Goal: Task Accomplishment & Management: Use online tool/utility

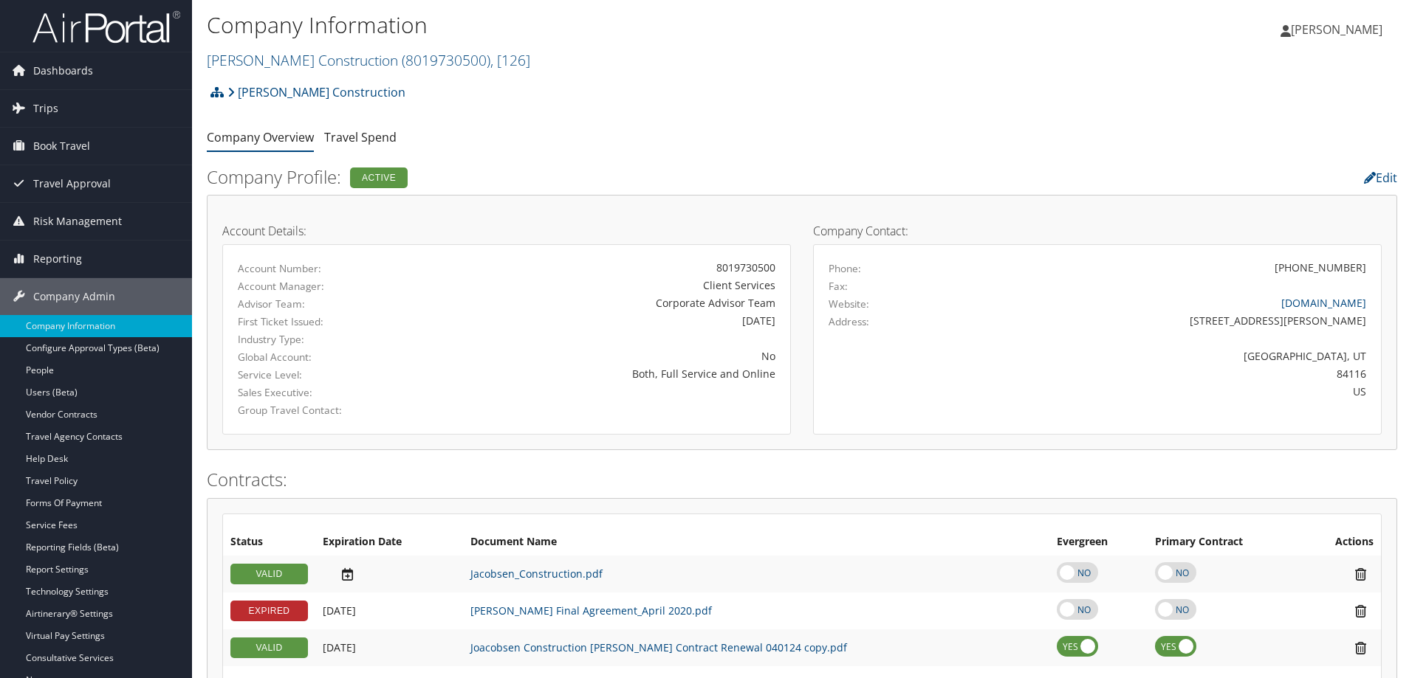
scroll to position [654, 0]
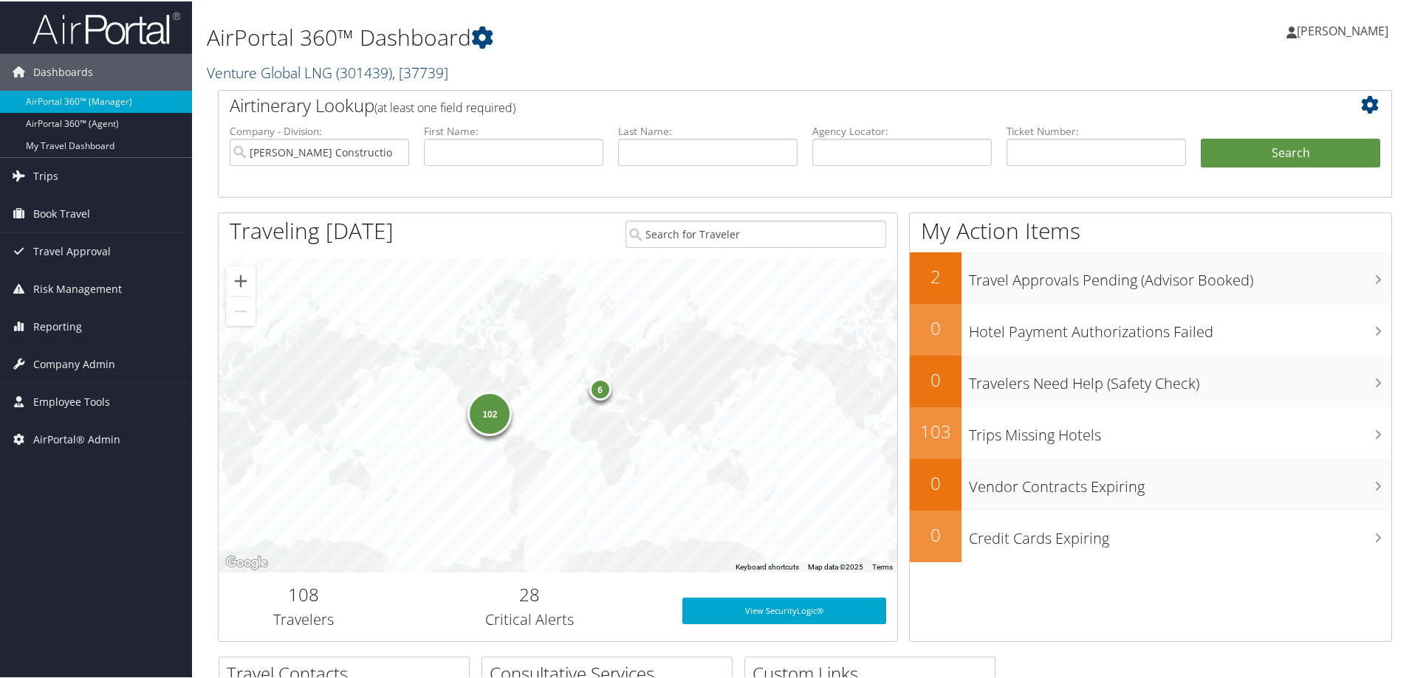
click at [433, 77] on span ", [ 37739 ]" at bounding box center [420, 71] width 56 height 20
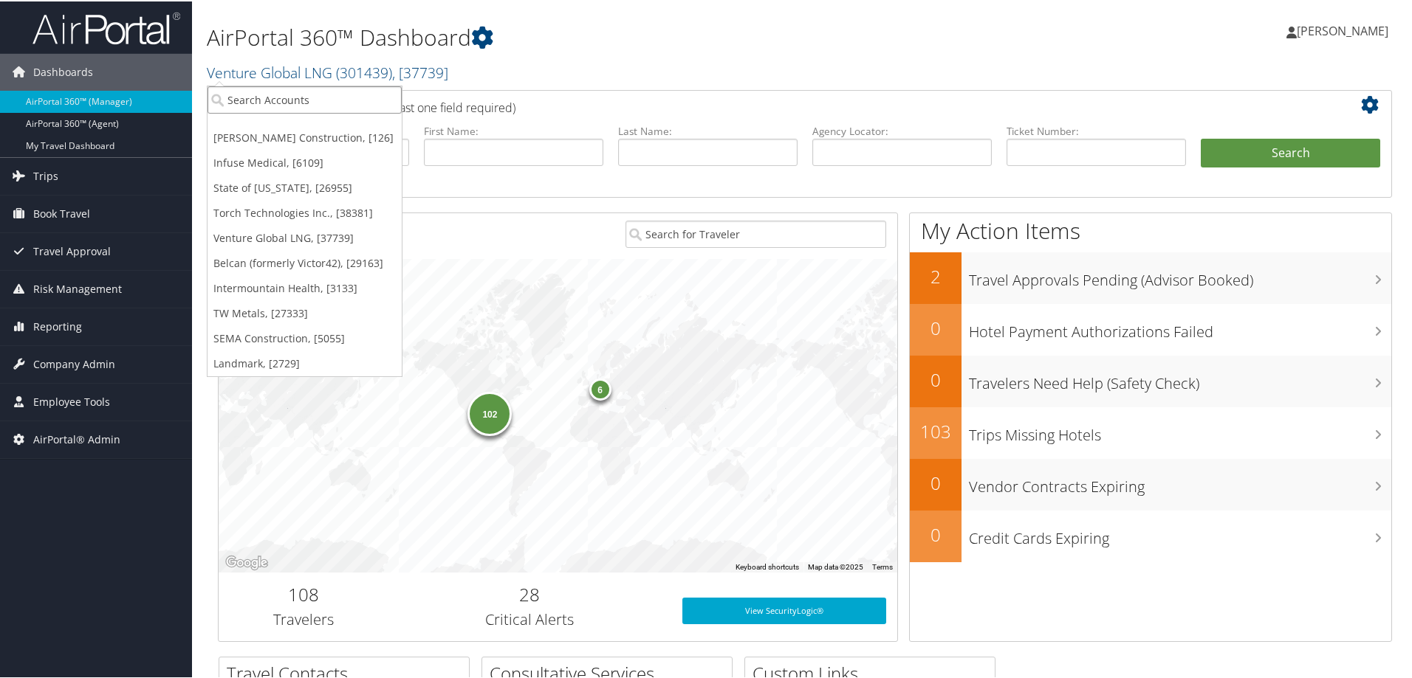
click at [271, 109] on input "search" at bounding box center [304, 98] width 194 height 27
click at [263, 99] on input "search" at bounding box center [304, 98] width 194 height 27
click at [228, 103] on input "search" at bounding box center [304, 98] width 194 height 27
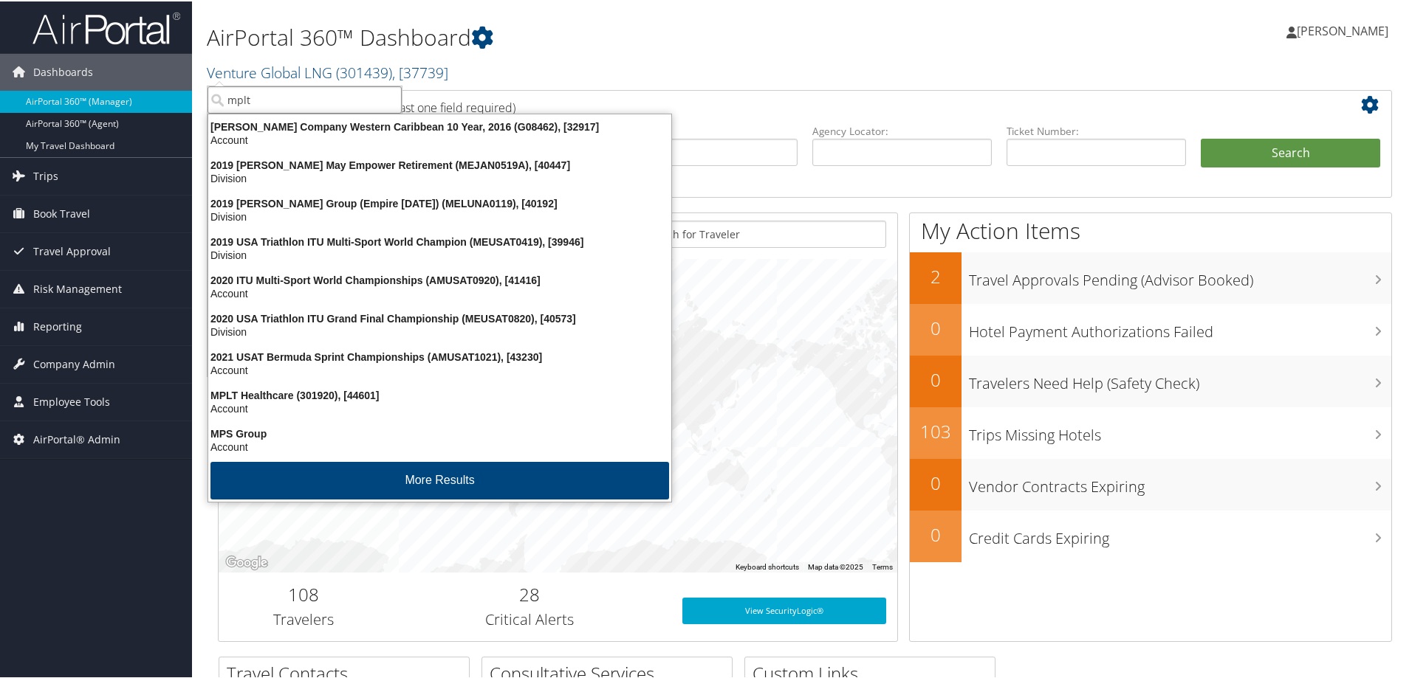
type input "mplt"
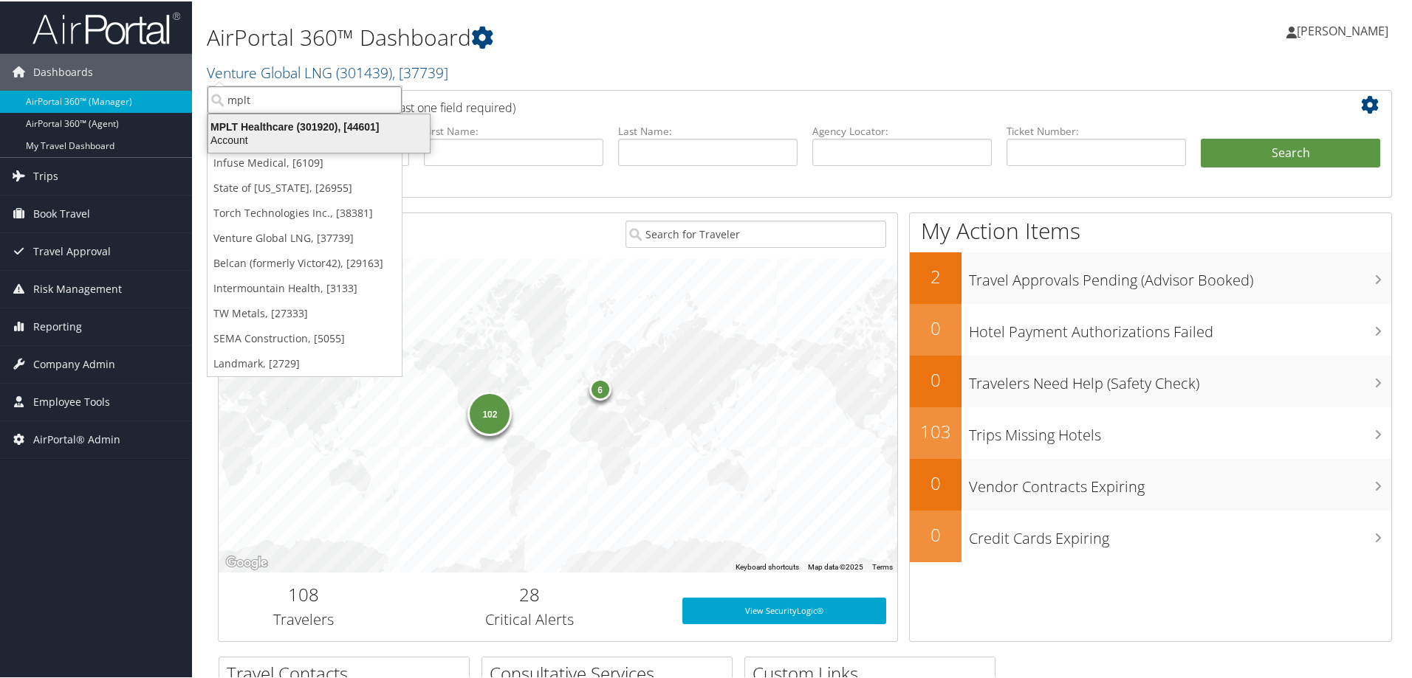
click at [235, 122] on div "MPLT Healthcare (301920), [44601]" at bounding box center [318, 125] width 239 height 13
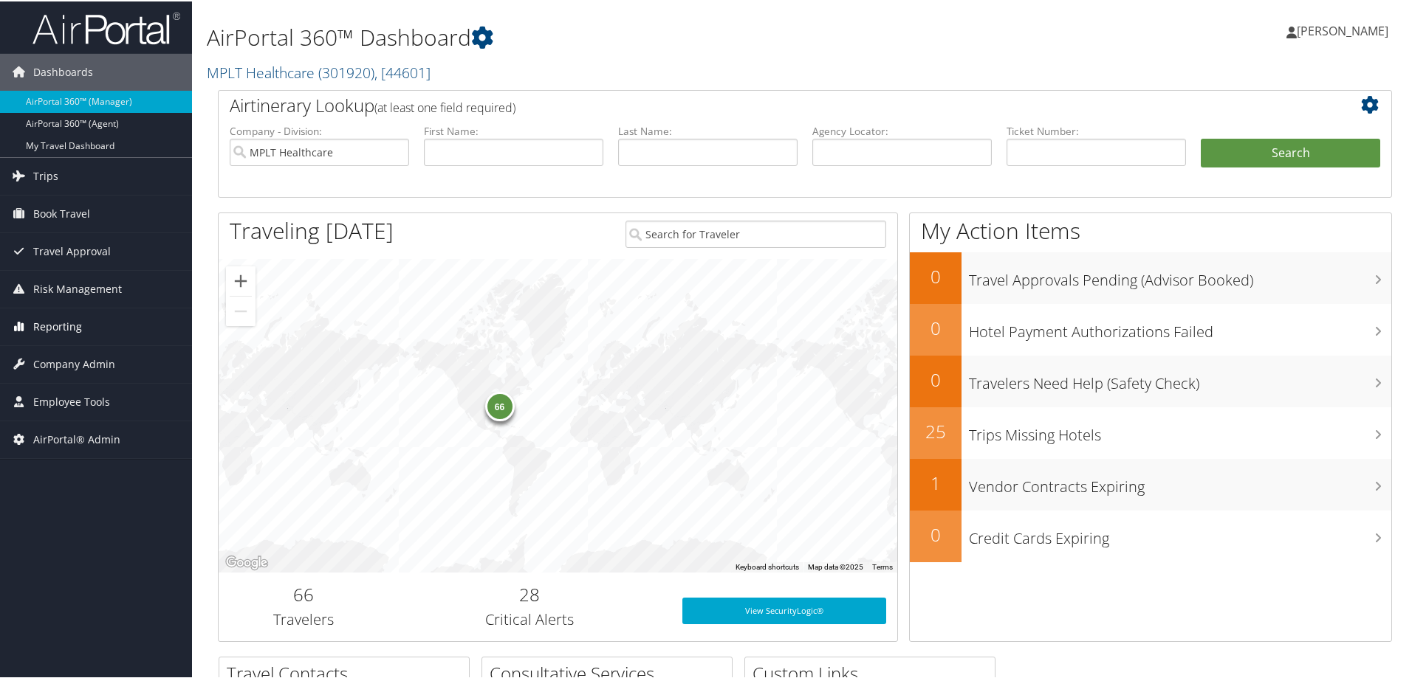
click at [63, 327] on span "Reporting" at bounding box center [57, 325] width 49 height 37
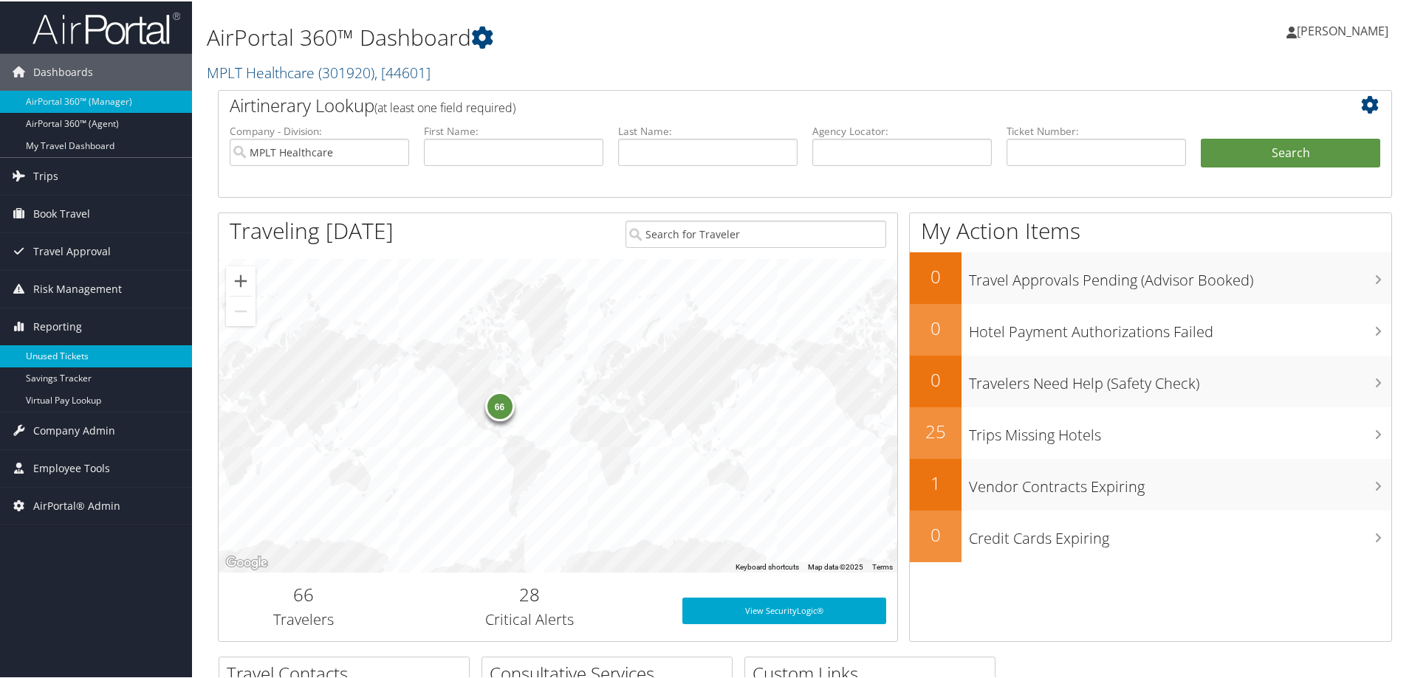
click at [46, 356] on link "Unused Tickets" at bounding box center [96, 355] width 192 height 22
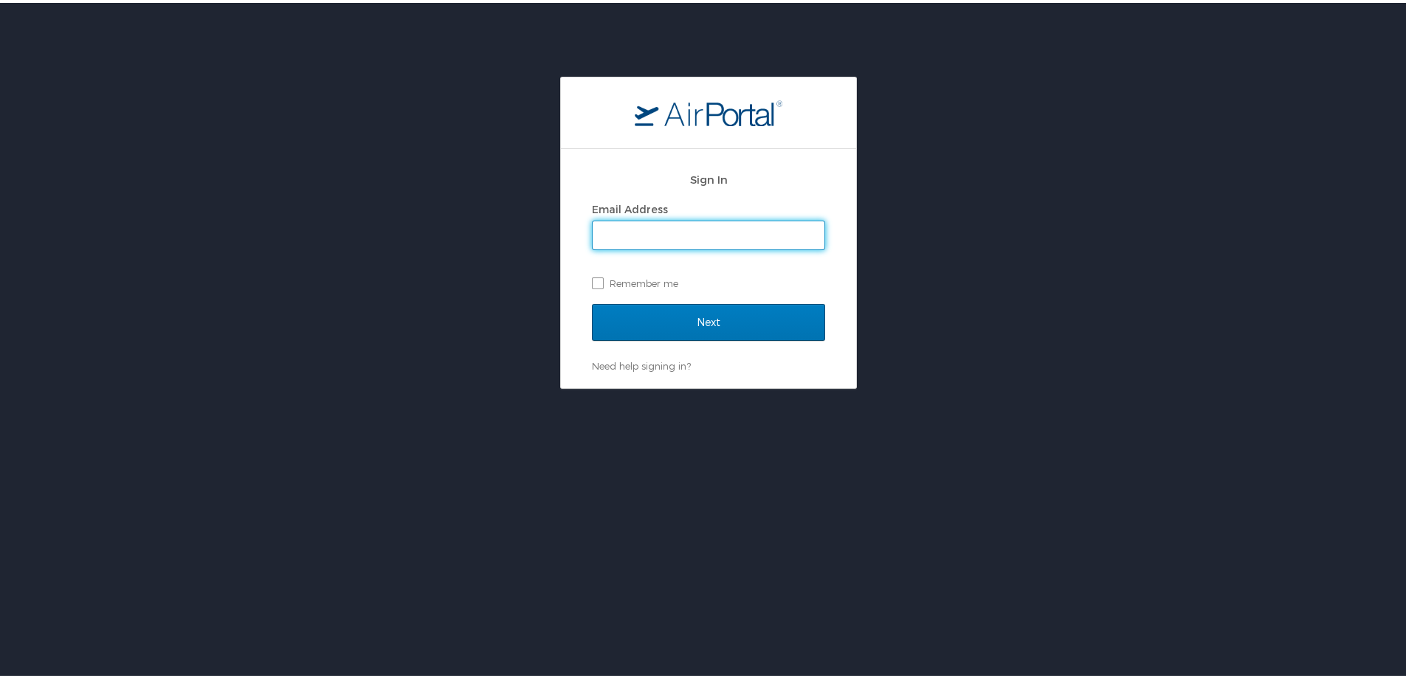
type input "[PERSON_NAME][EMAIL_ADDRESS][PERSON_NAME][DOMAIN_NAME]"
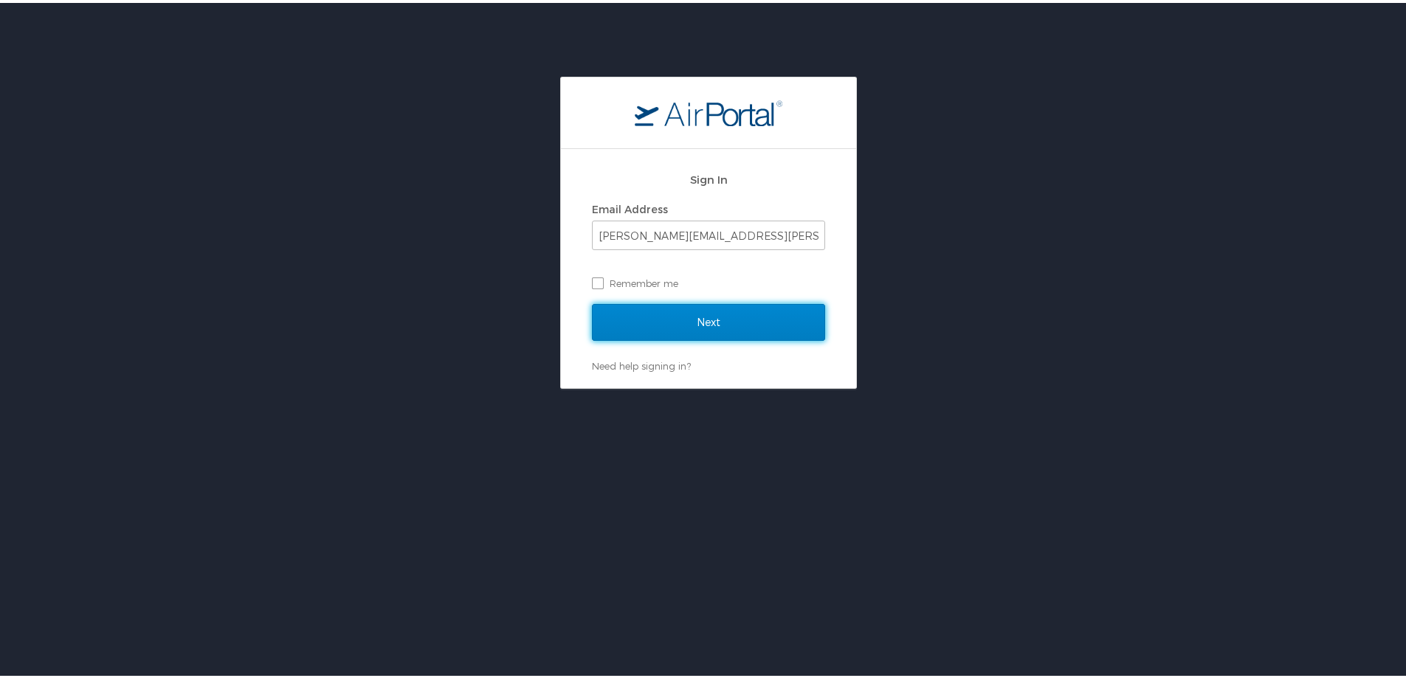
click at [699, 314] on input "Next" at bounding box center [708, 319] width 233 height 37
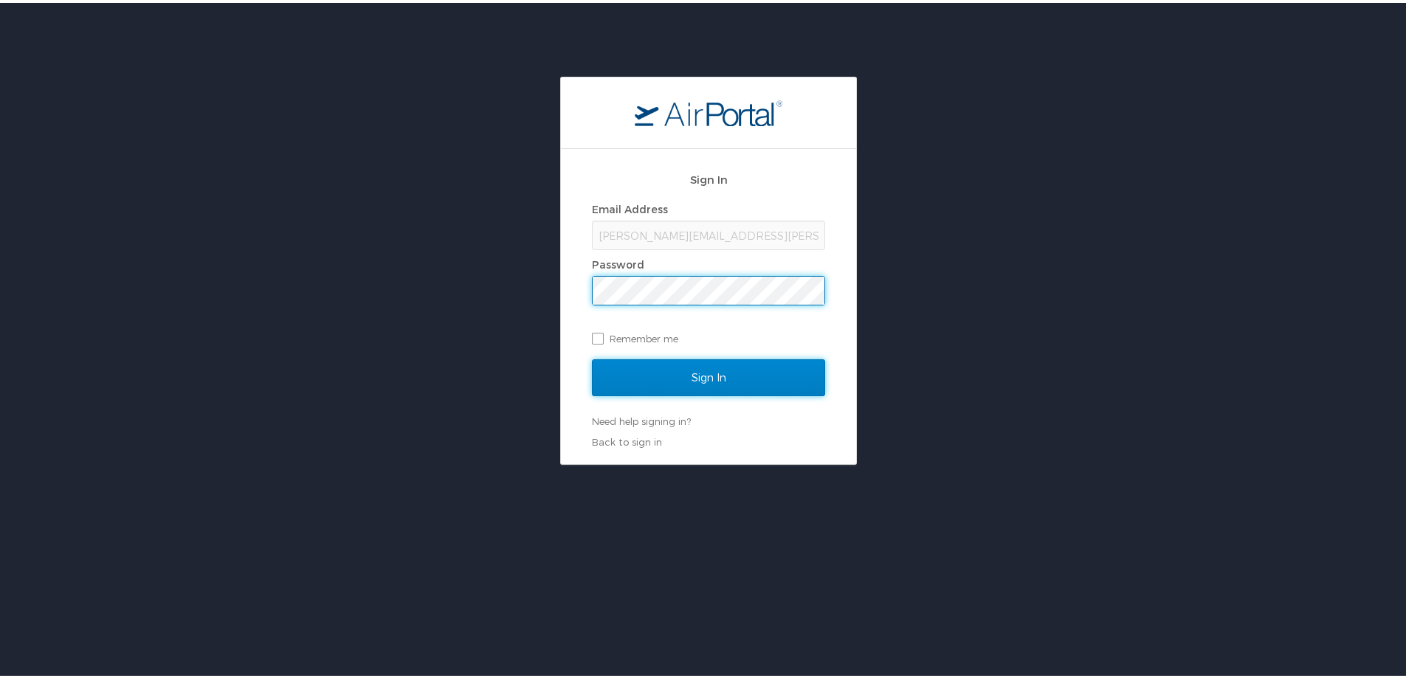
click at [682, 374] on input "Sign In" at bounding box center [708, 375] width 233 height 37
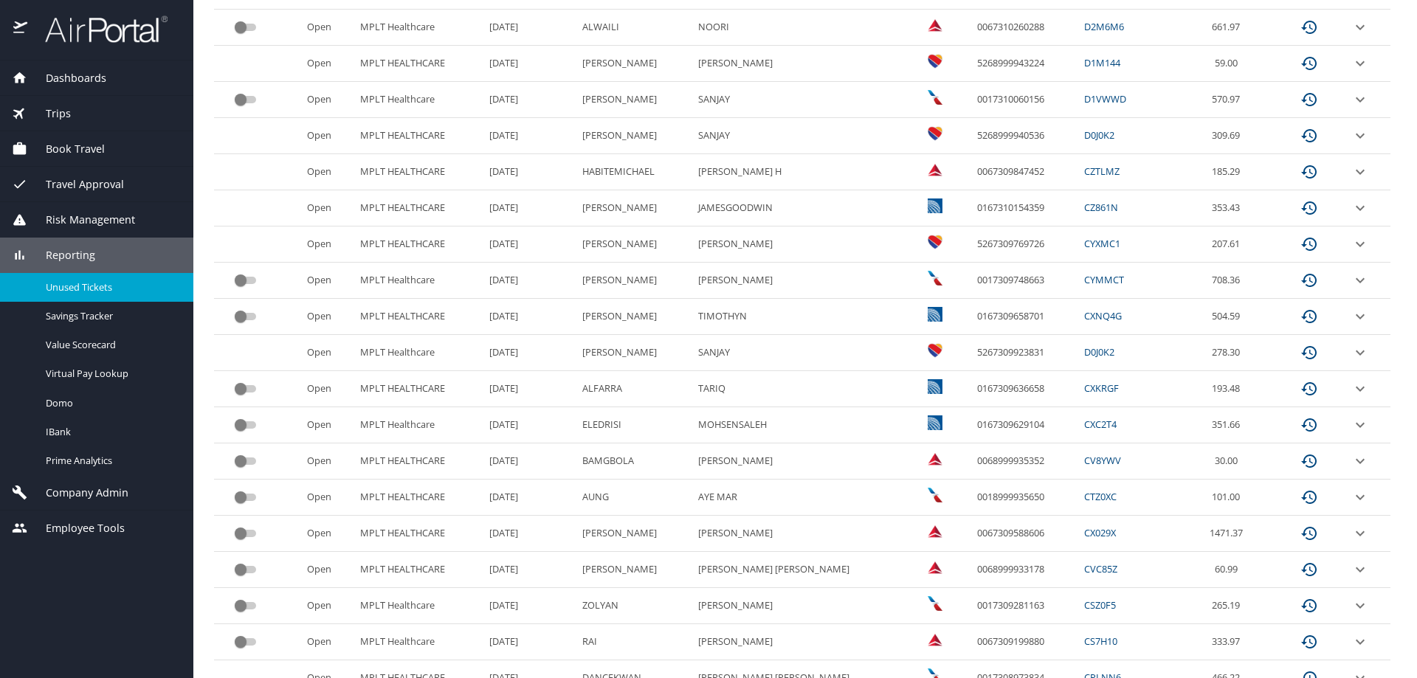
scroll to position [613, 0]
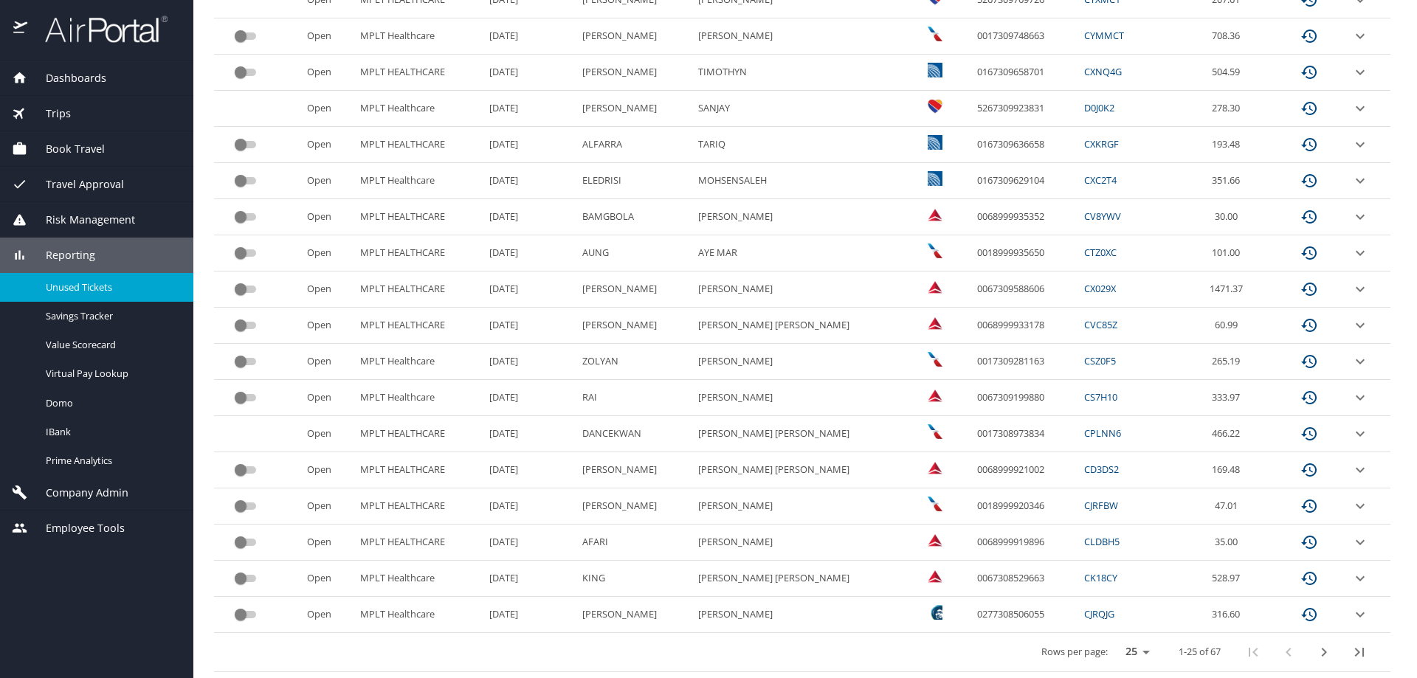
click at [1322, 653] on icon "next page" at bounding box center [1324, 652] width 5 height 9
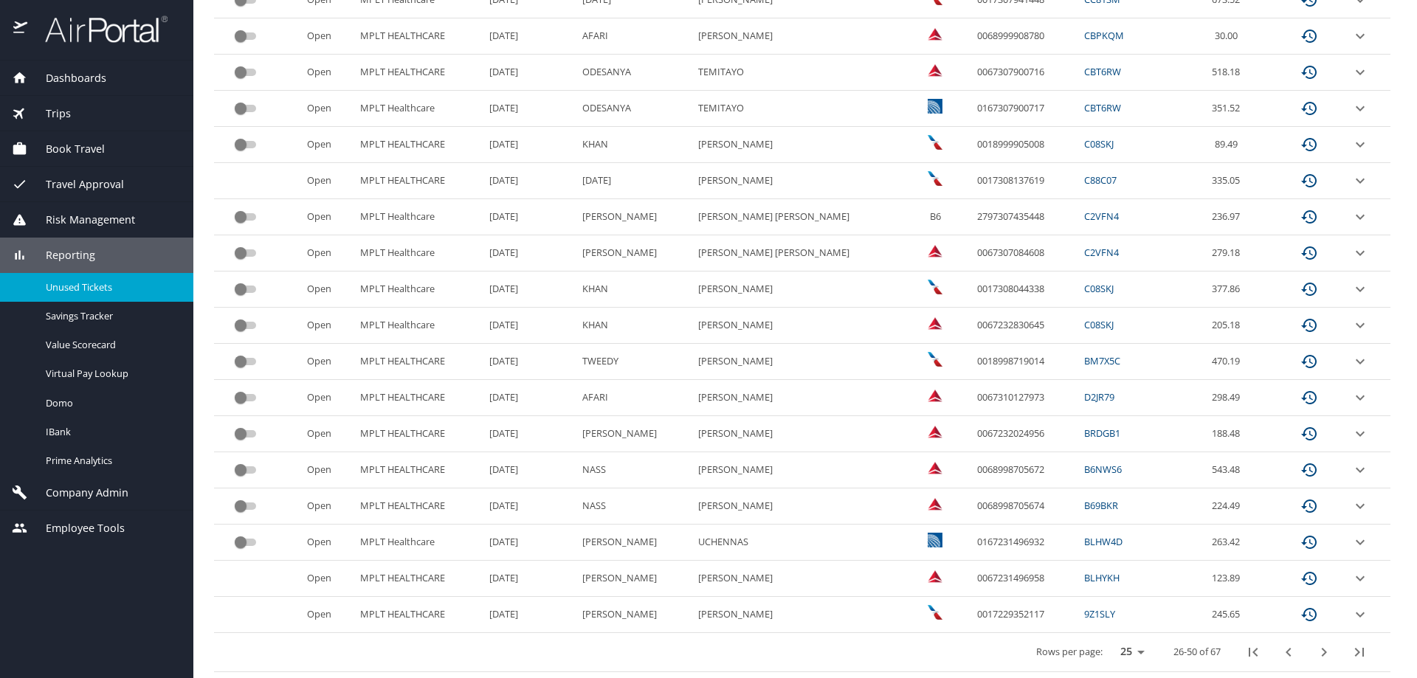
click at [1322, 652] on icon "next page" at bounding box center [1324, 652] width 5 height 9
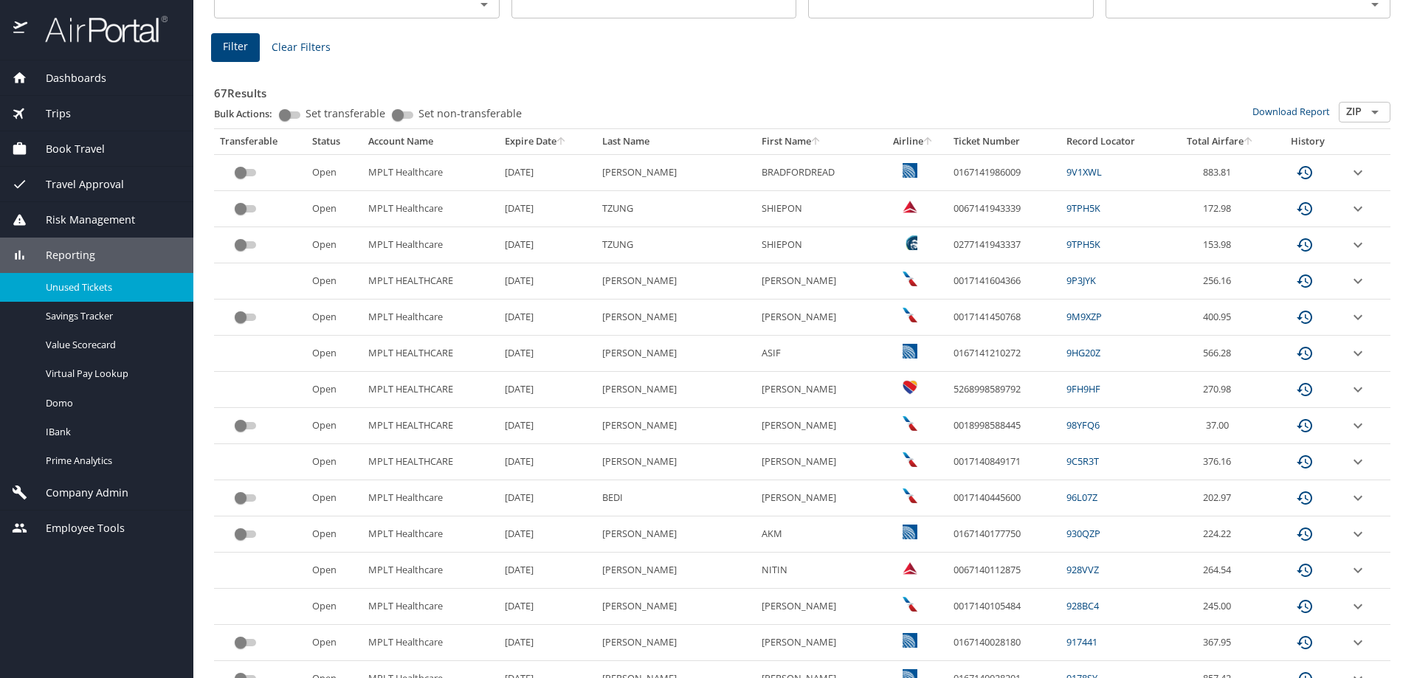
scroll to position [324, 0]
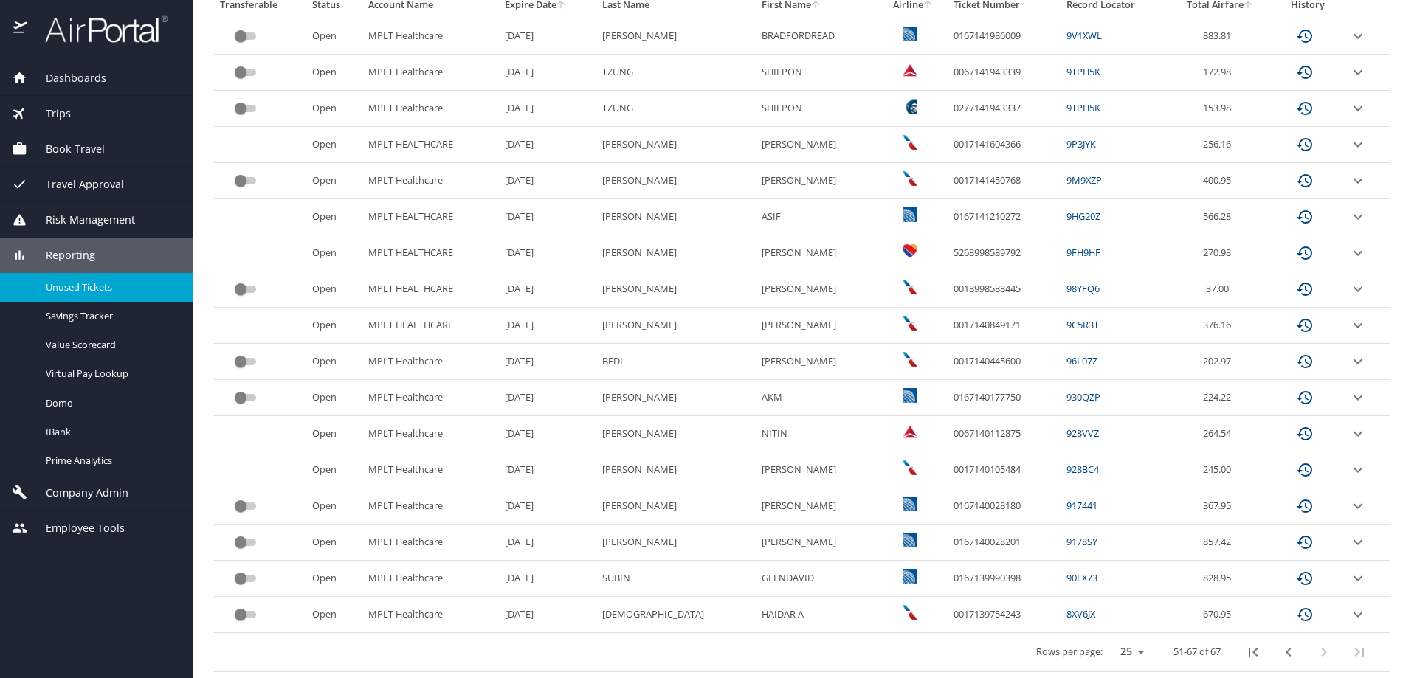
click at [1286, 652] on icon "previous page" at bounding box center [1288, 652] width 5 height 9
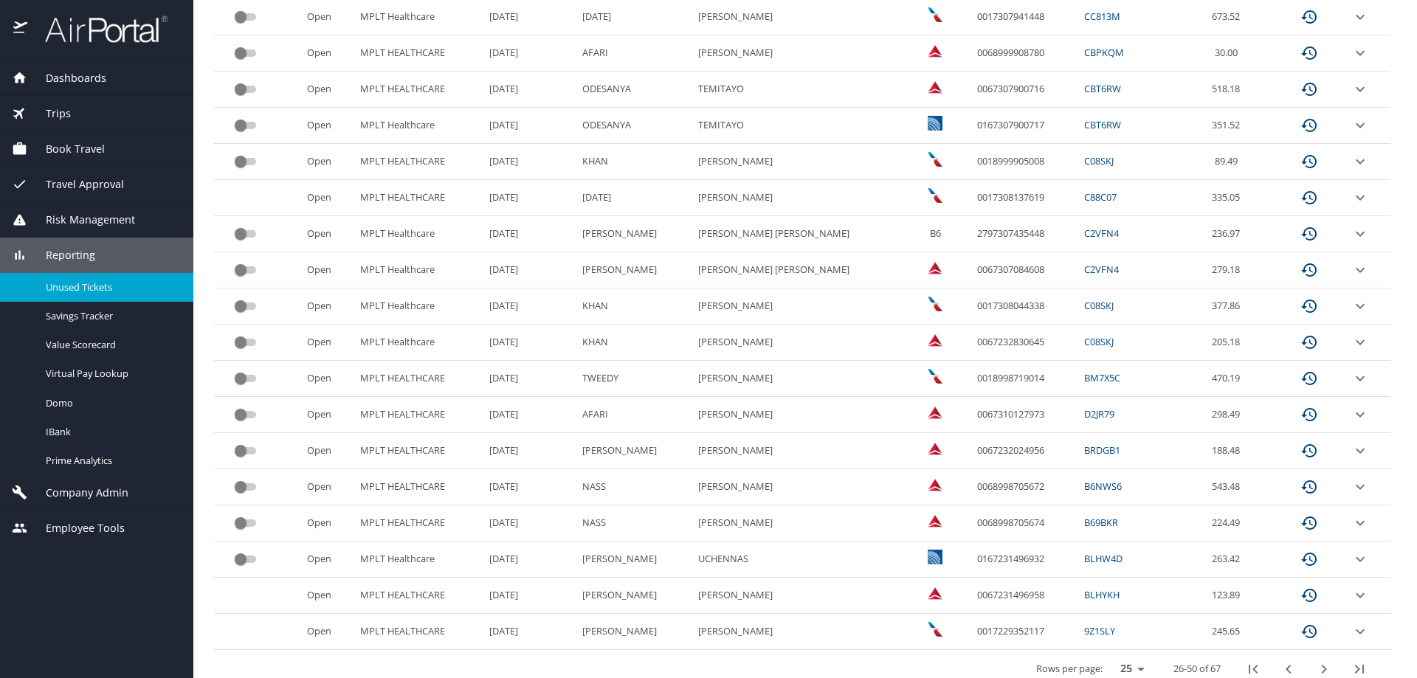
scroll to position [613, 0]
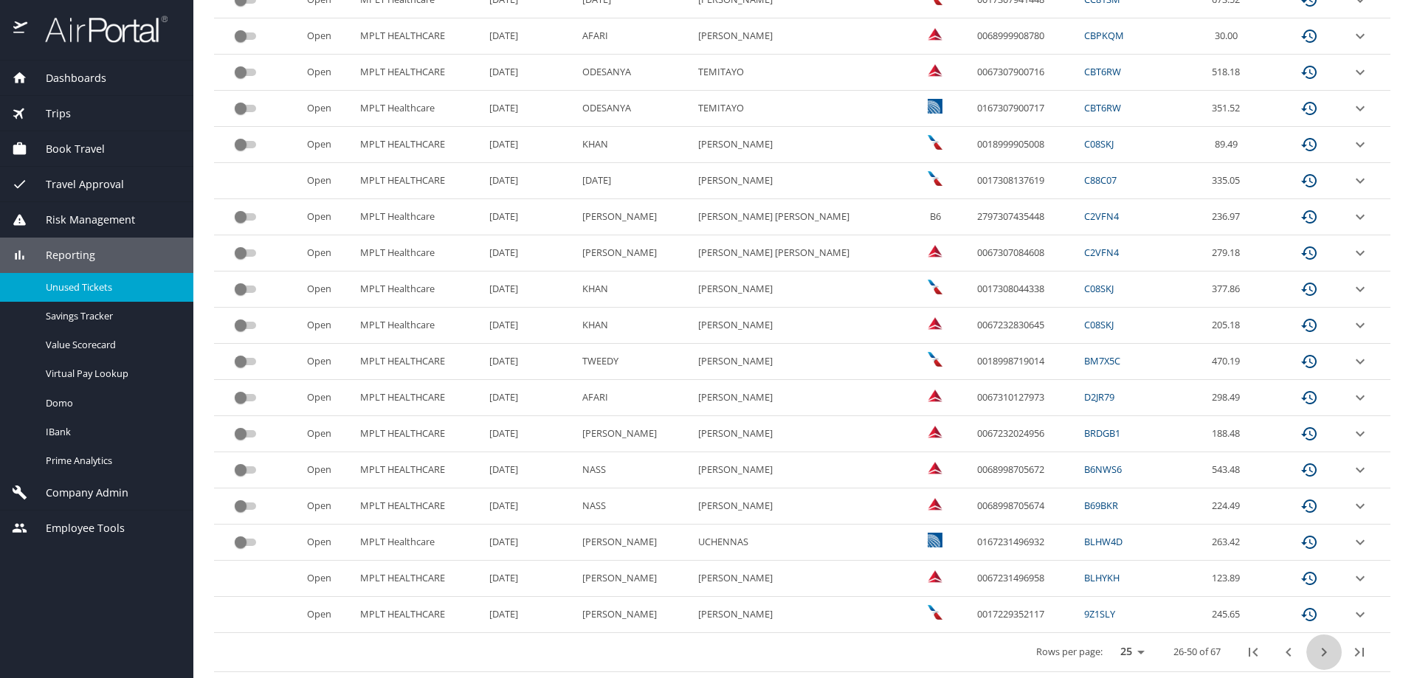
click at [1316, 653] on icon "next page" at bounding box center [1325, 653] width 18 height 18
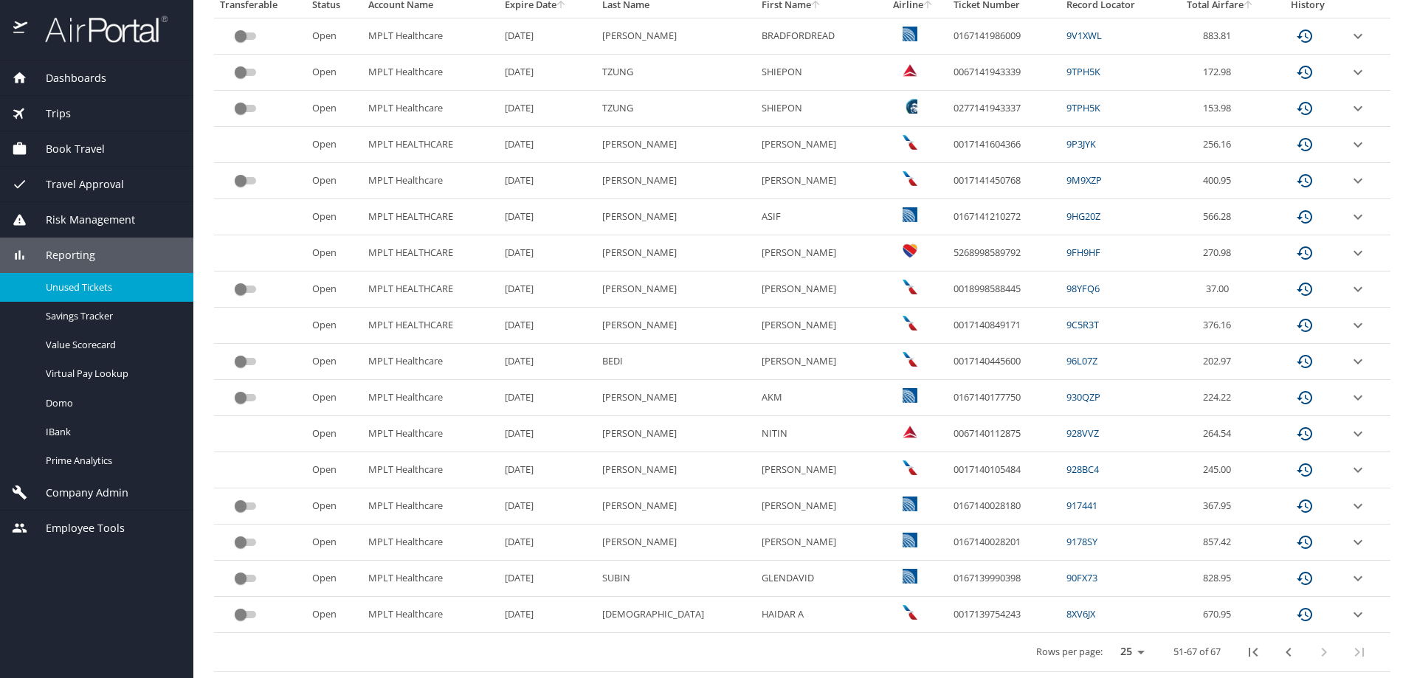
click at [1310, 653] on div "custom pagination table" at bounding box center [1307, 652] width 142 height 35
click at [1286, 653] on icon "previous page" at bounding box center [1288, 652] width 5 height 9
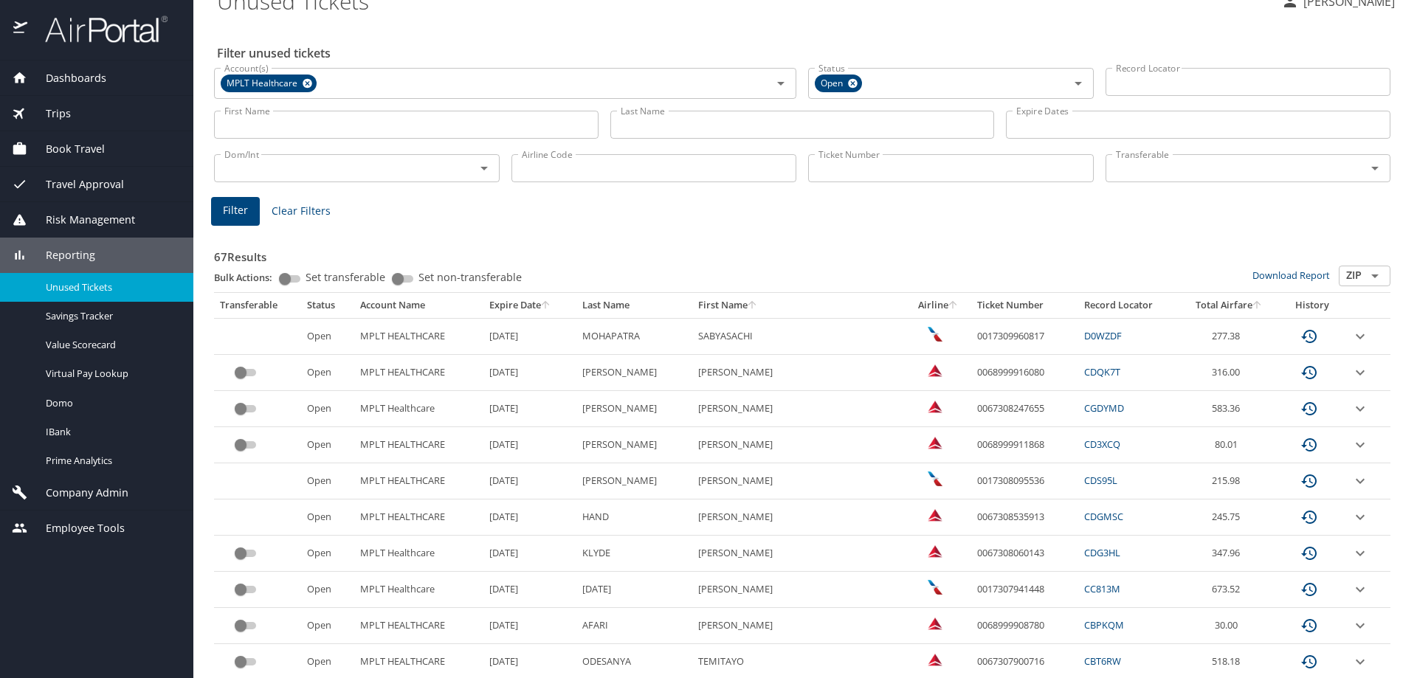
scroll to position [613, 0]
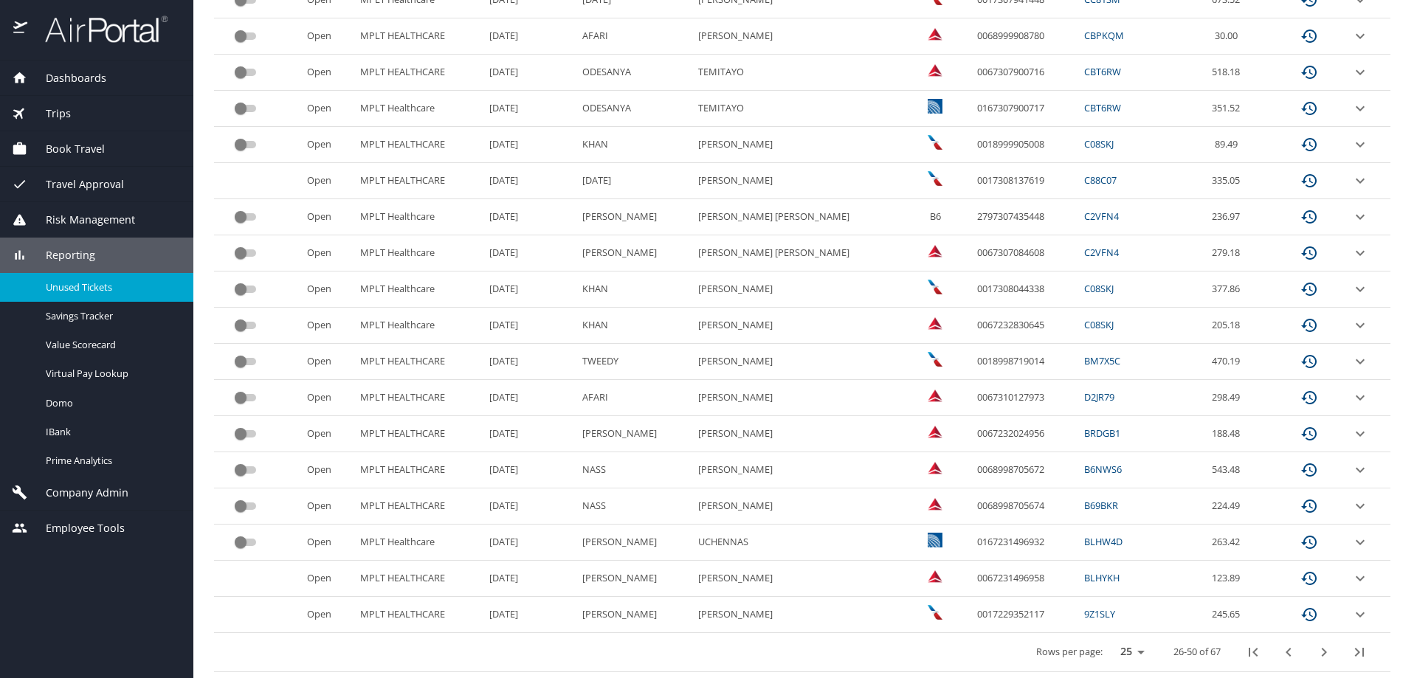
click at [1316, 655] on icon "next page" at bounding box center [1325, 653] width 18 height 18
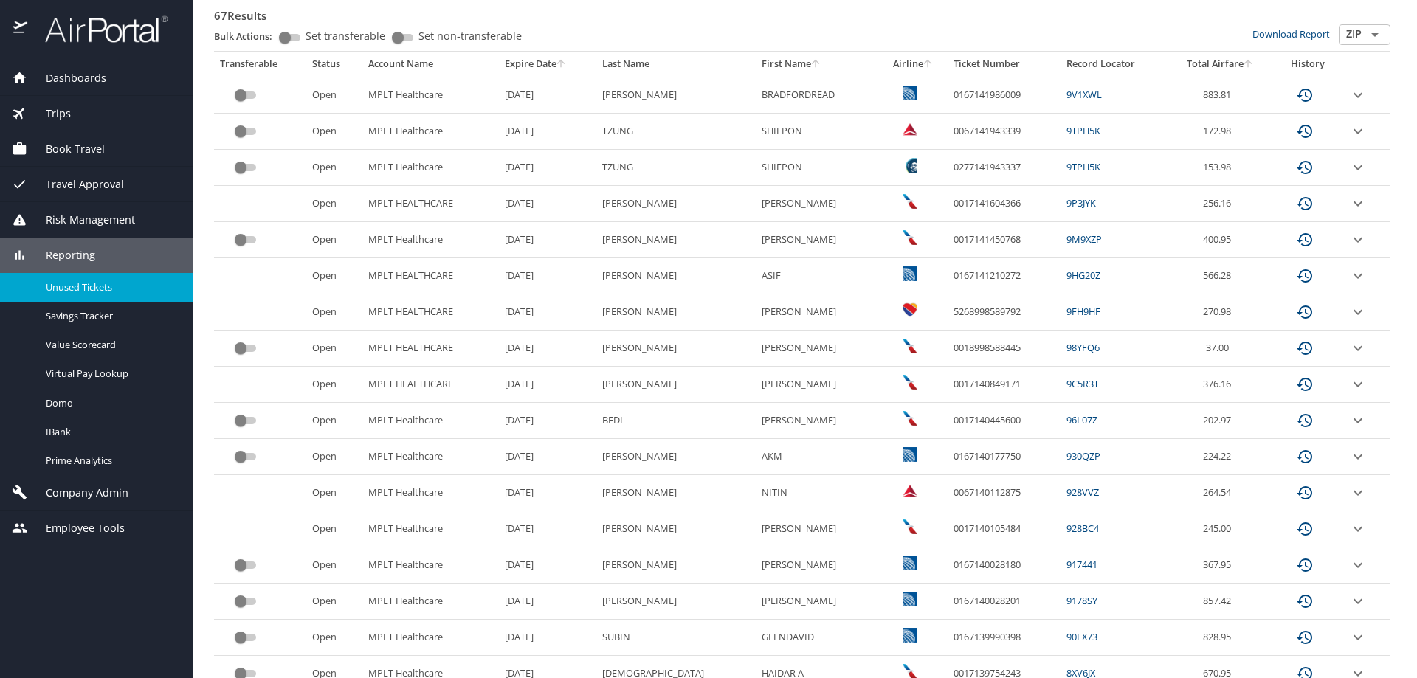
scroll to position [324, 0]
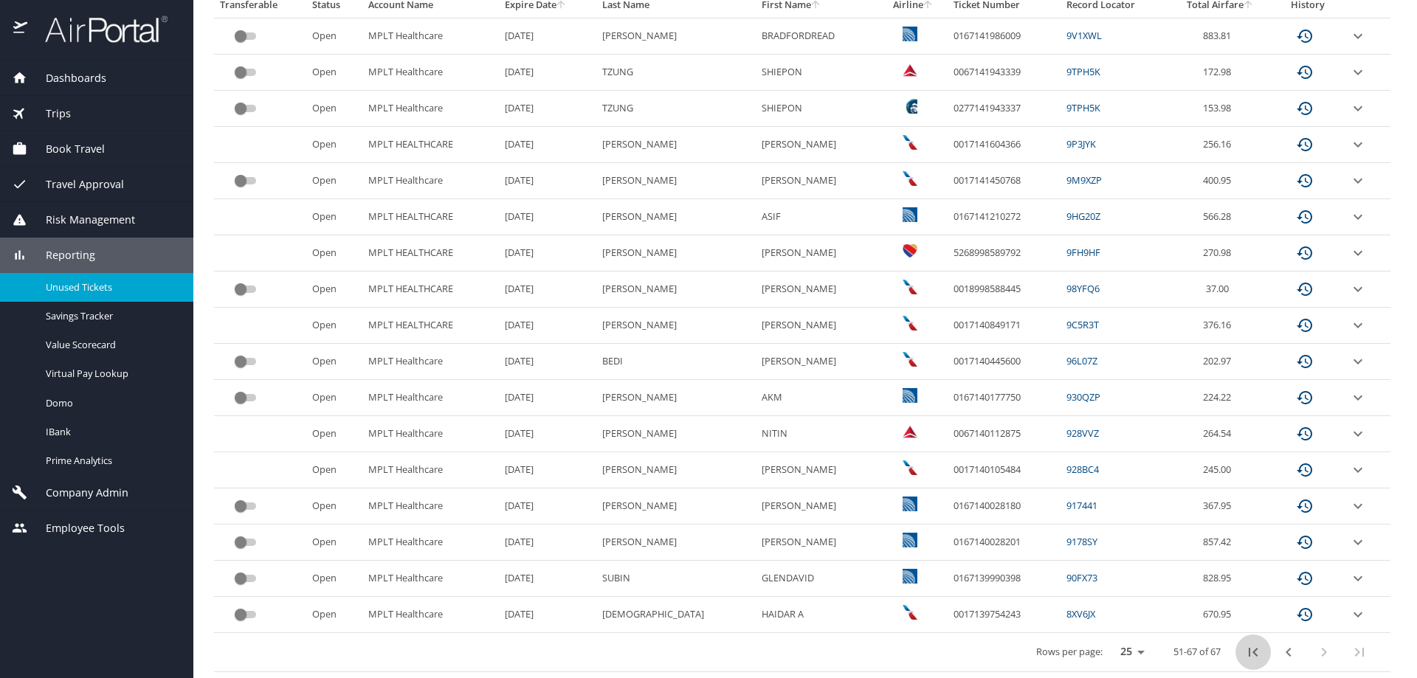
click at [1249, 656] on icon "first page" at bounding box center [1253, 652] width 9 height 9
click at [1246, 655] on div at bounding box center [708, 305] width 1417 height 746
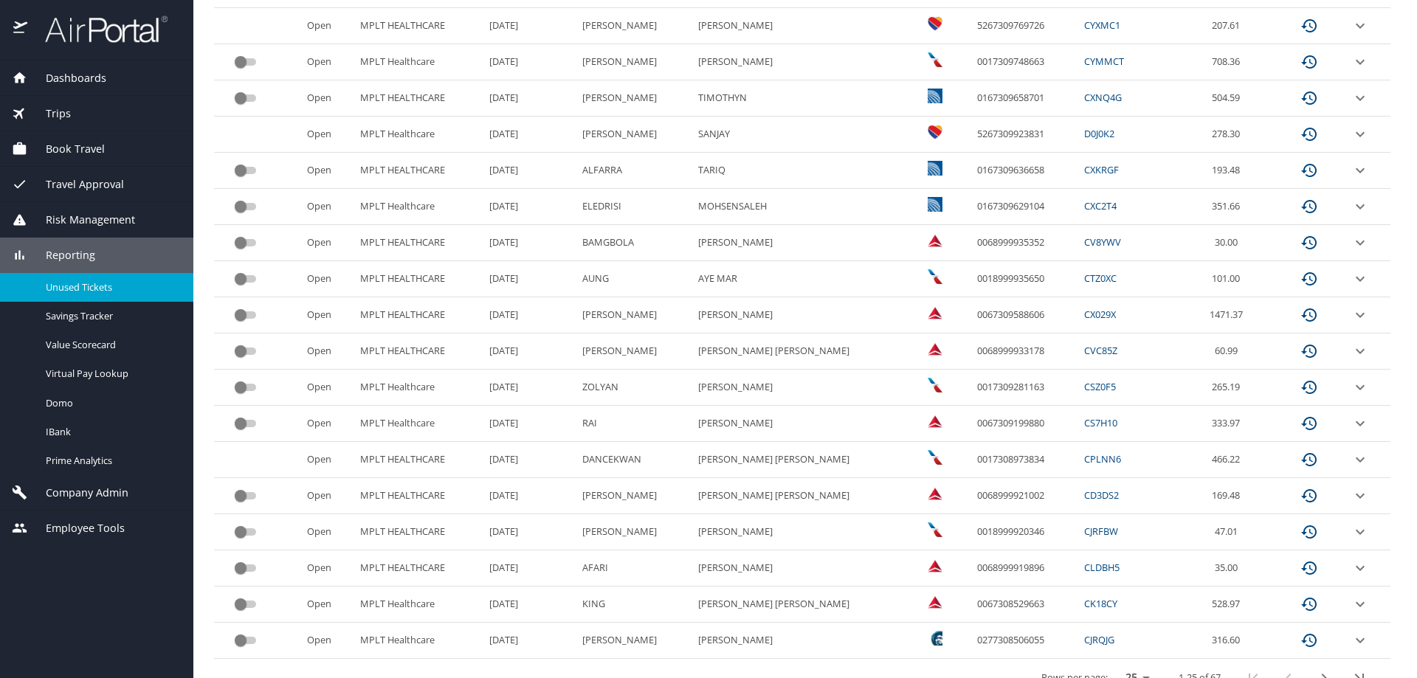
scroll to position [613, 0]
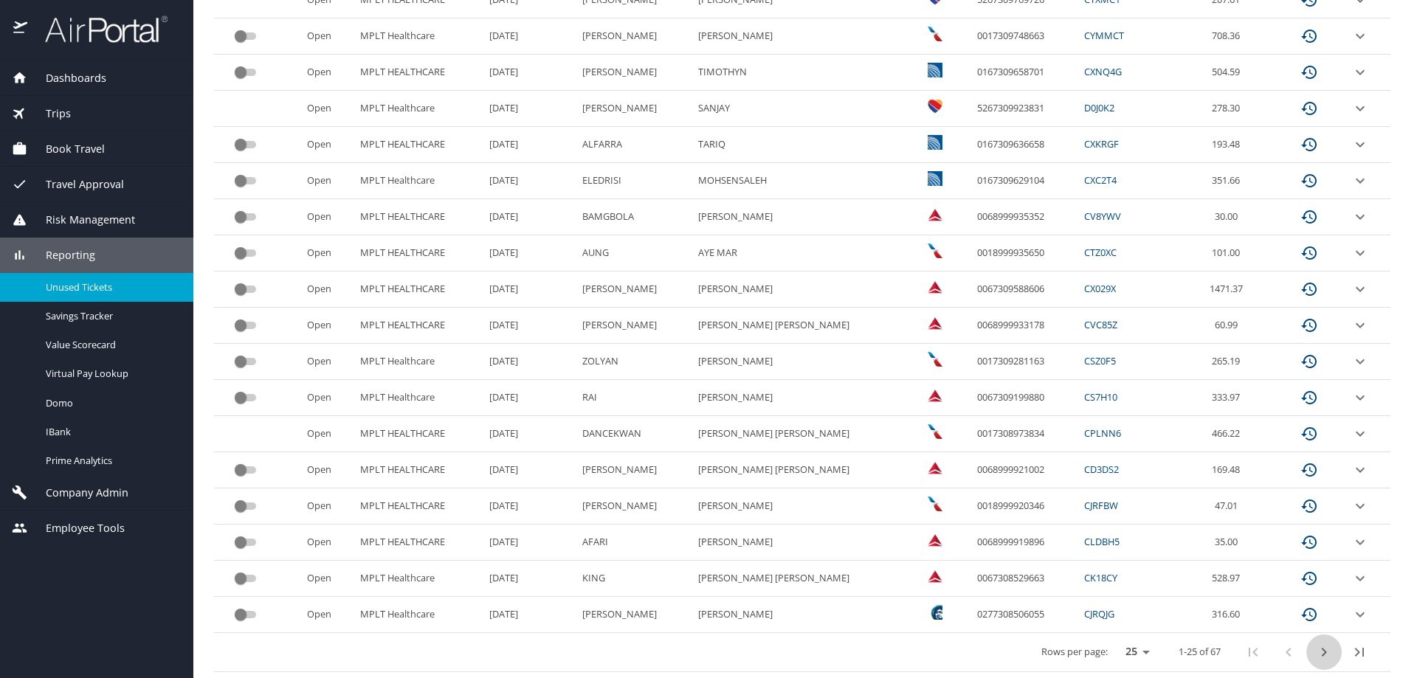
click at [1316, 655] on icon "next page" at bounding box center [1325, 653] width 18 height 18
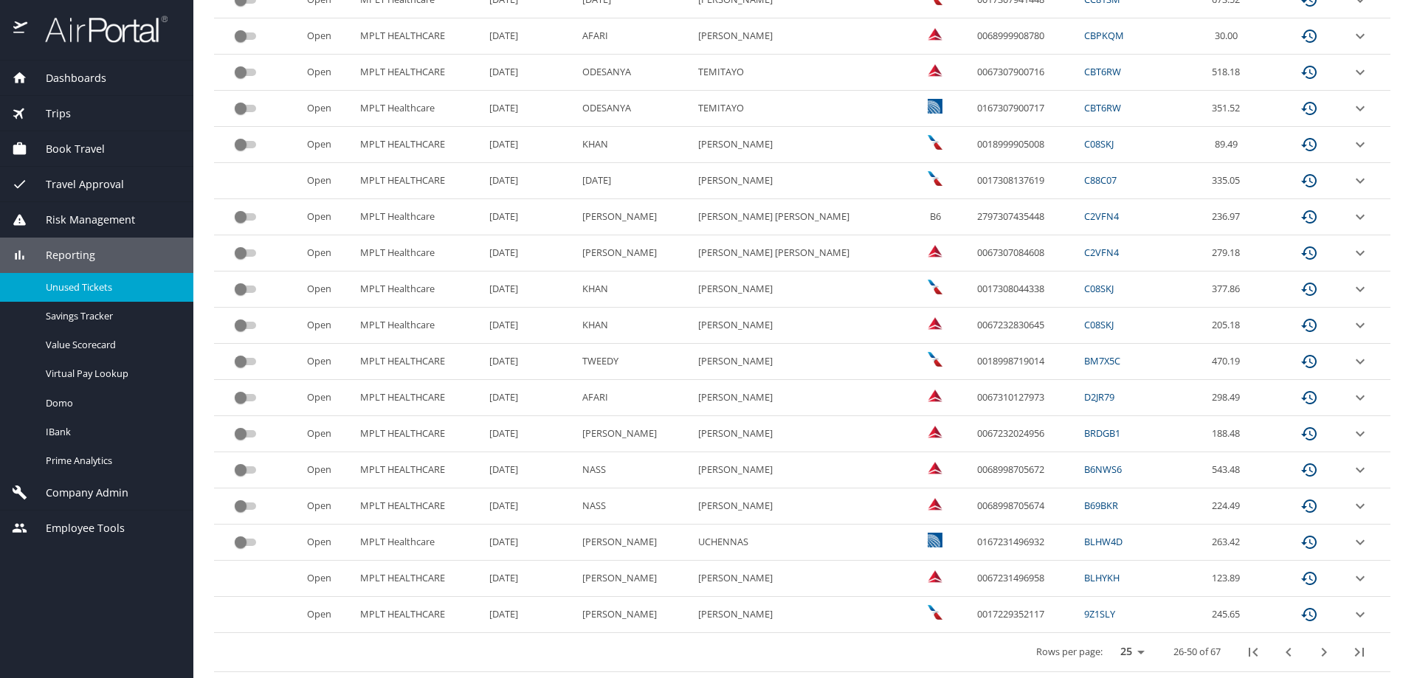
click at [1316, 652] on icon "next page" at bounding box center [1325, 653] width 18 height 18
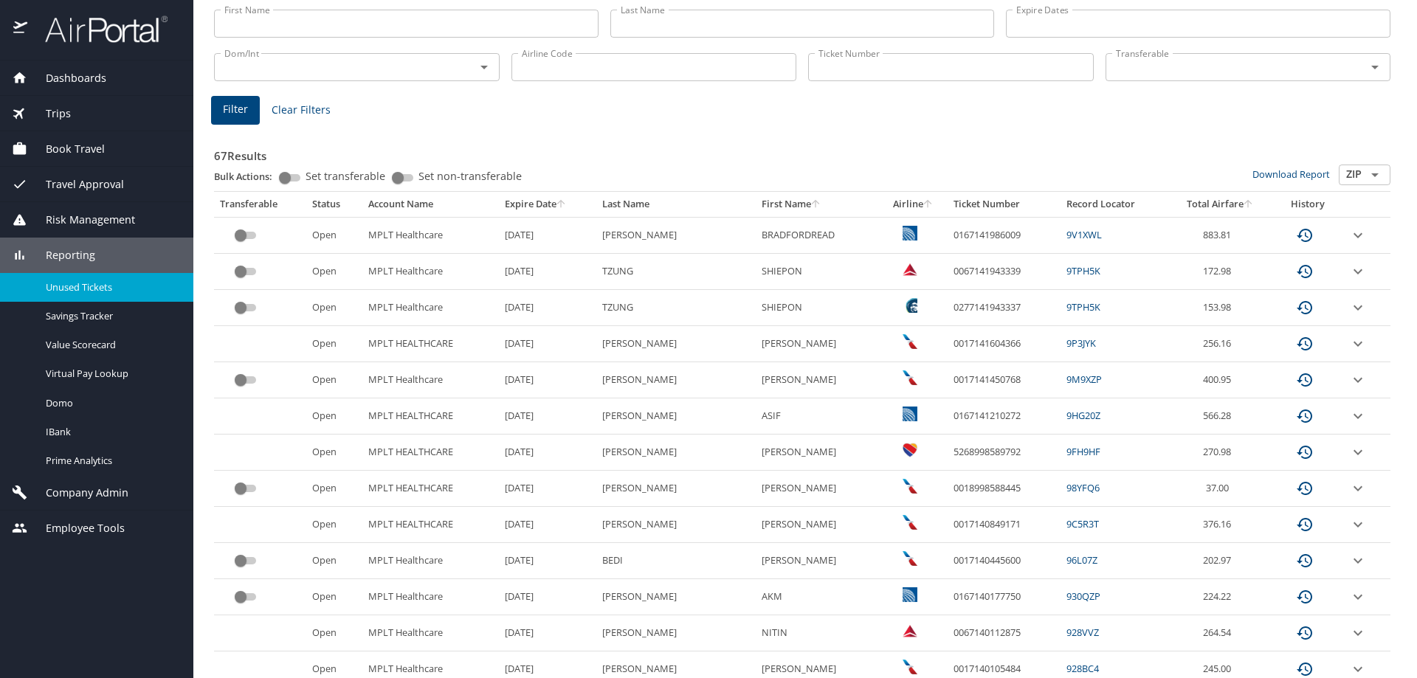
scroll to position [324, 0]
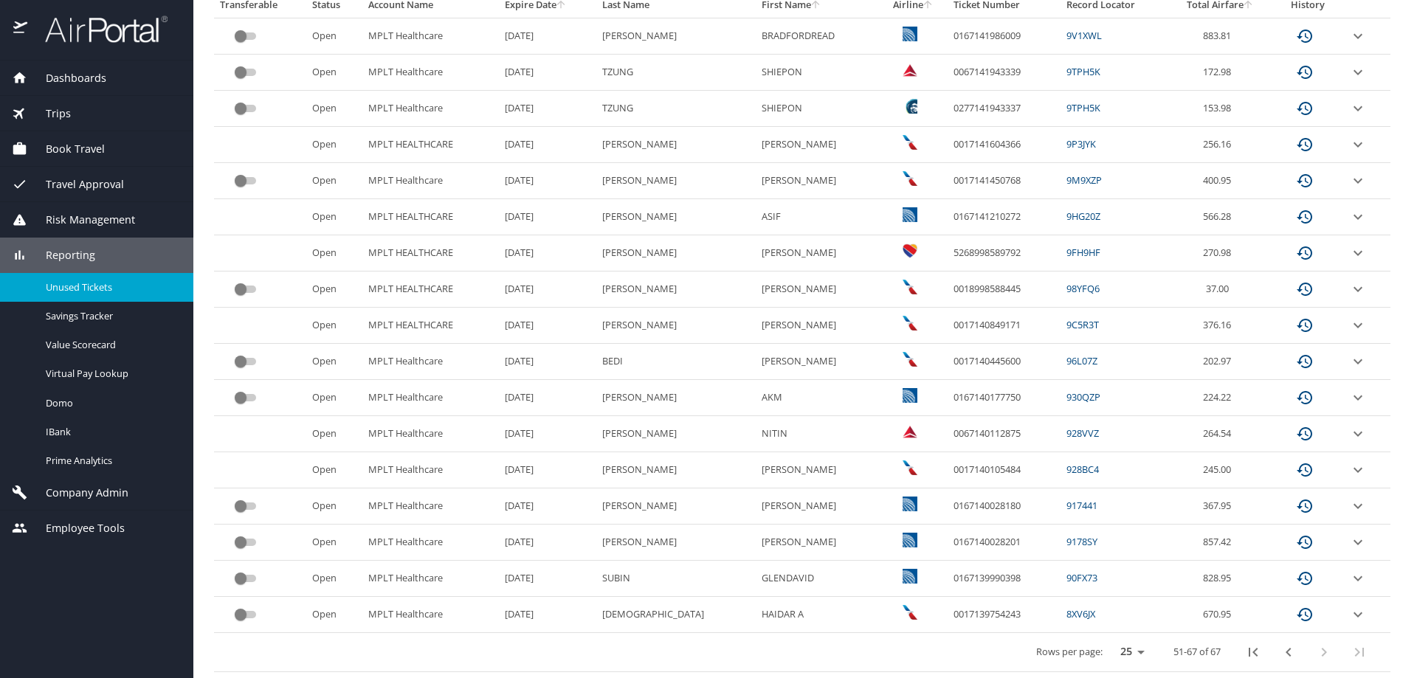
click at [1280, 653] on icon "previous page" at bounding box center [1289, 653] width 18 height 18
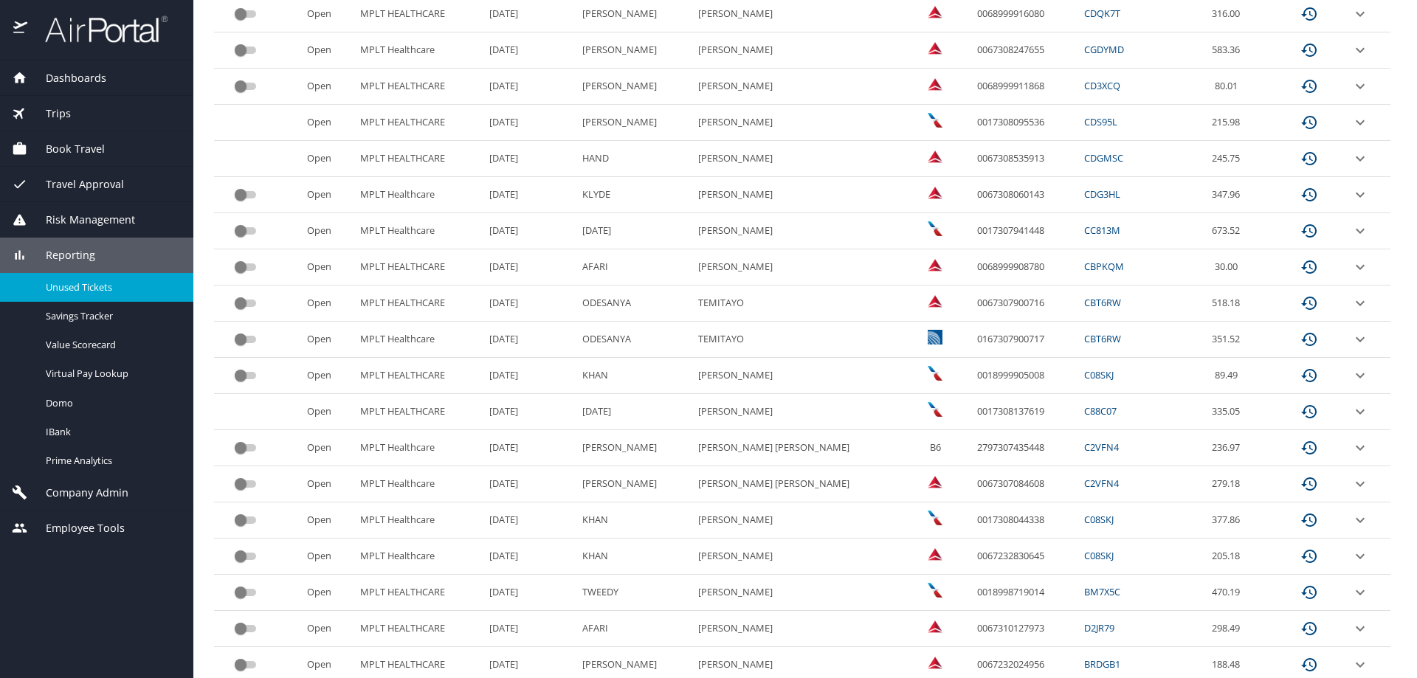
scroll to position [613, 0]
